Goal: Task Accomplishment & Management: Manage account settings

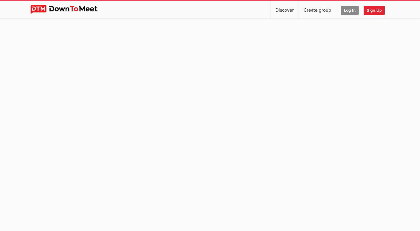
click at [348, 11] on span "Log In" at bounding box center [350, 10] width 18 height 9
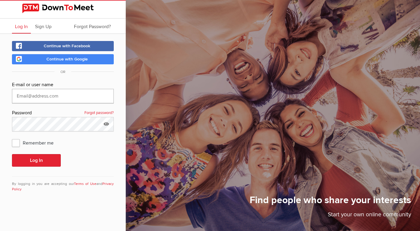
type input "[EMAIL_ADDRESS][DOMAIN_NAME]"
click at [36, 160] on button "Log In" at bounding box center [36, 160] width 49 height 13
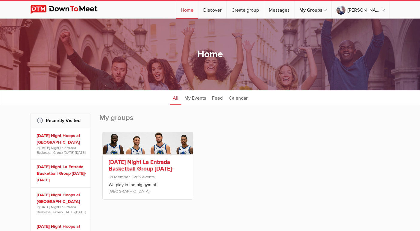
click at [122, 167] on link "[DATE] Night La Entrada Basketball Group [DATE]-[DATE]" at bounding box center [141, 168] width 65 height 20
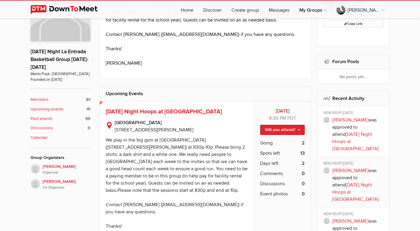
scroll to position [165, 0]
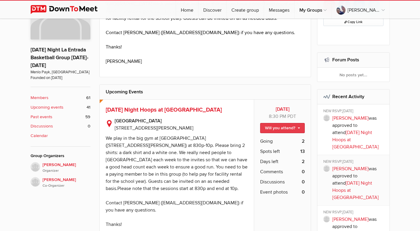
click at [299, 127] on link "Will you attend?" at bounding box center [282, 128] width 45 height 10
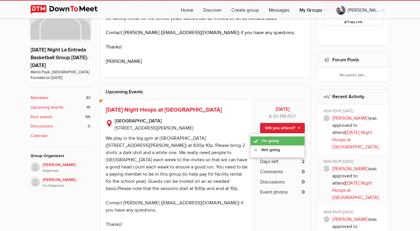
click at [283, 140] on link "I'm going" at bounding box center [277, 140] width 54 height 9
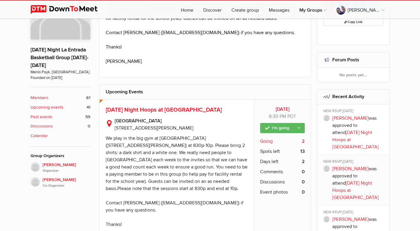
click at [267, 138] on span "Going" at bounding box center [266, 141] width 13 height 7
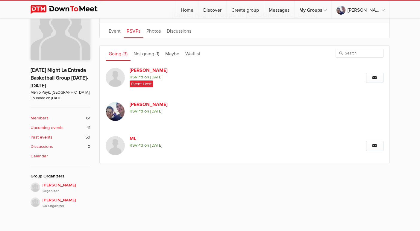
scroll to position [143, 0]
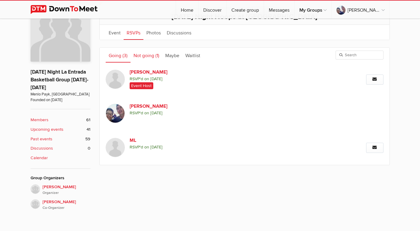
click at [146, 53] on link "Not going (1)" at bounding box center [146, 55] width 32 height 15
